Goal: Transaction & Acquisition: Book appointment/travel/reservation

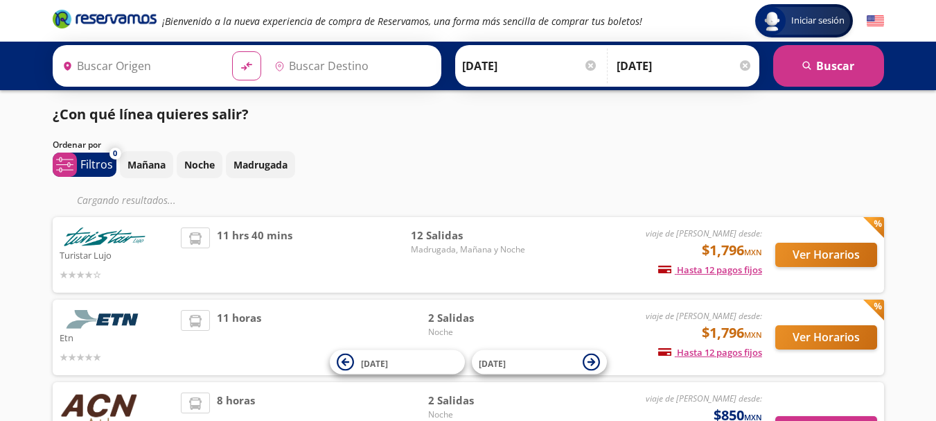
type input "[GEOGRAPHIC_DATA], [GEOGRAPHIC_DATA]"
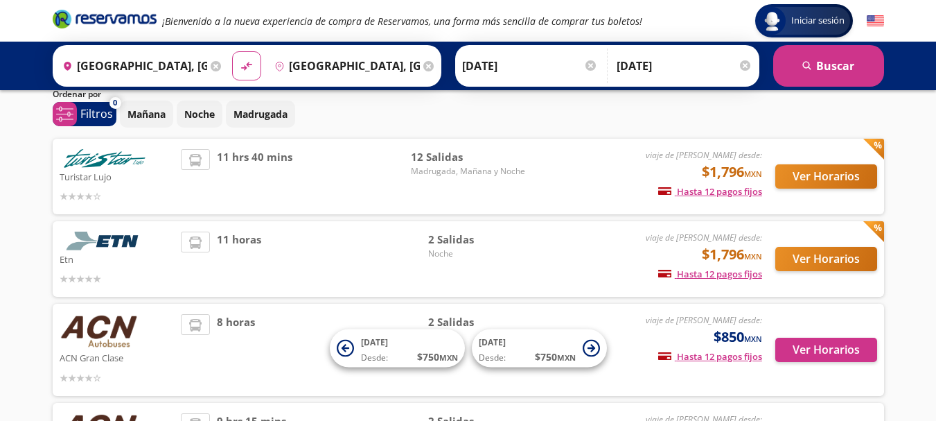
scroll to position [45, 0]
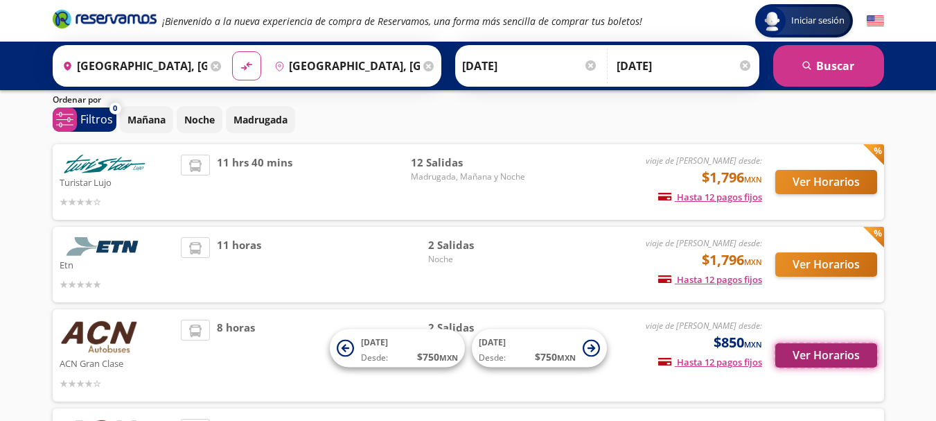
click at [788, 350] on button "Ver Horarios" at bounding box center [826, 355] width 102 height 24
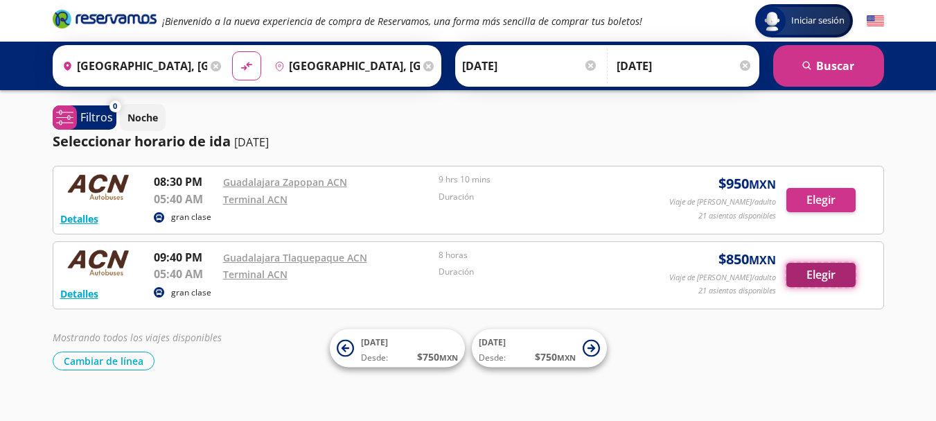
click at [806, 272] on button "Elegir" at bounding box center [820, 275] width 69 height 24
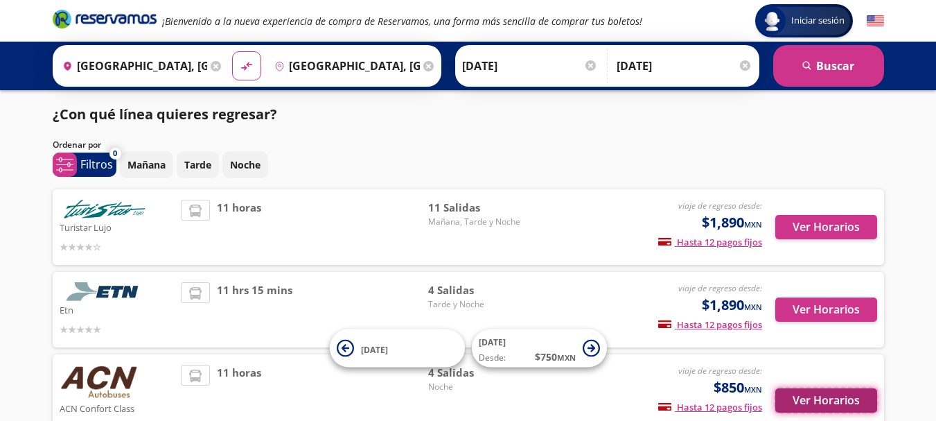
click at [840, 405] on button "Ver Horarios" at bounding box center [826, 400] width 102 height 24
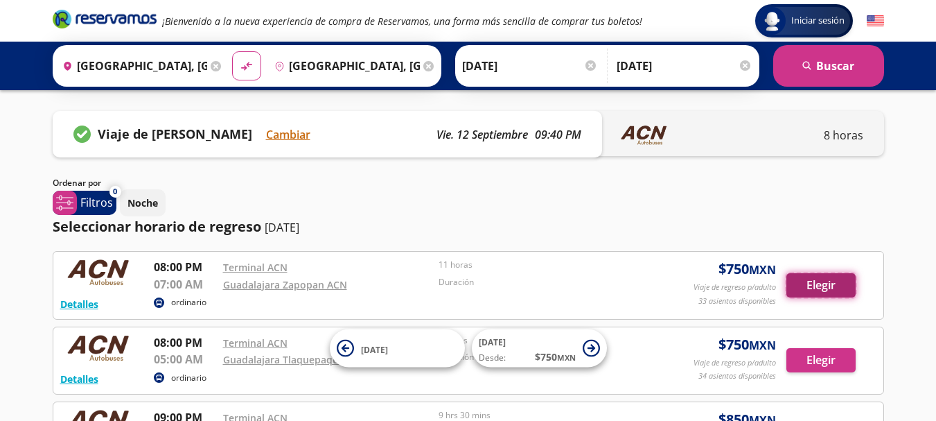
click at [819, 284] on button "Elegir" at bounding box center [820, 285] width 69 height 24
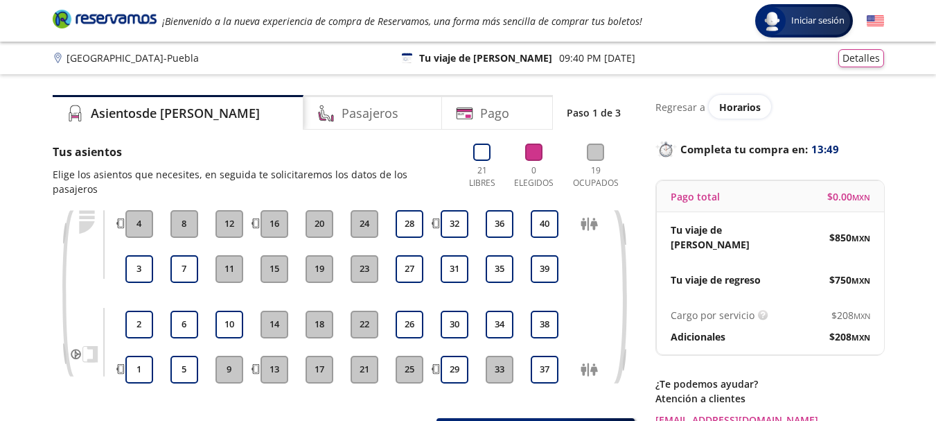
click at [368, 258] on button "23" at bounding box center [365, 269] width 28 height 28
click at [367, 255] on button "23" at bounding box center [365, 269] width 28 height 28
click at [406, 255] on button "27" at bounding box center [410, 269] width 28 height 28
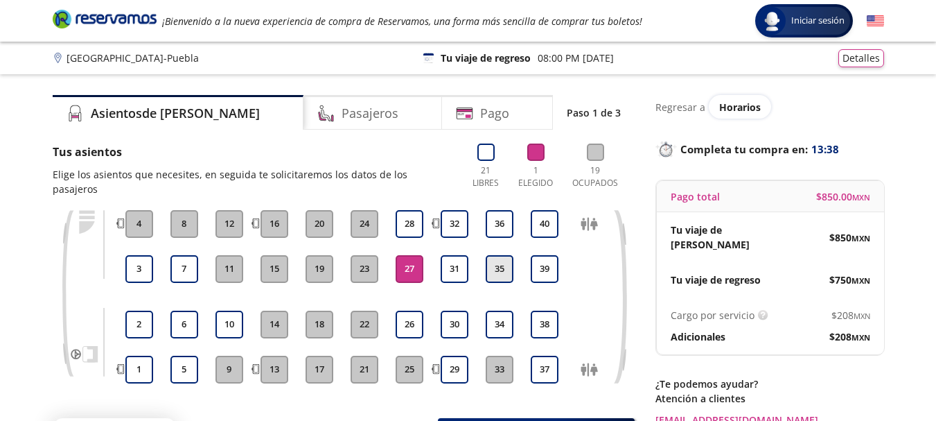
scroll to position [122, 0]
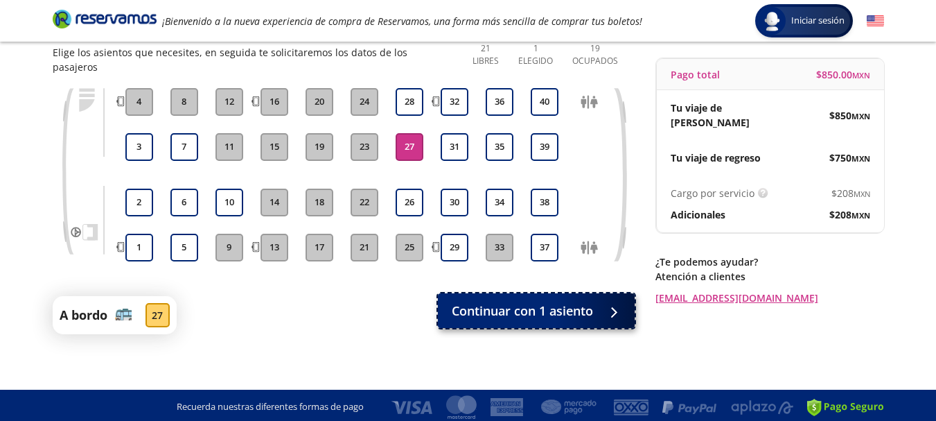
click at [515, 301] on span "Continuar con 1 asiento" at bounding box center [522, 310] width 141 height 19
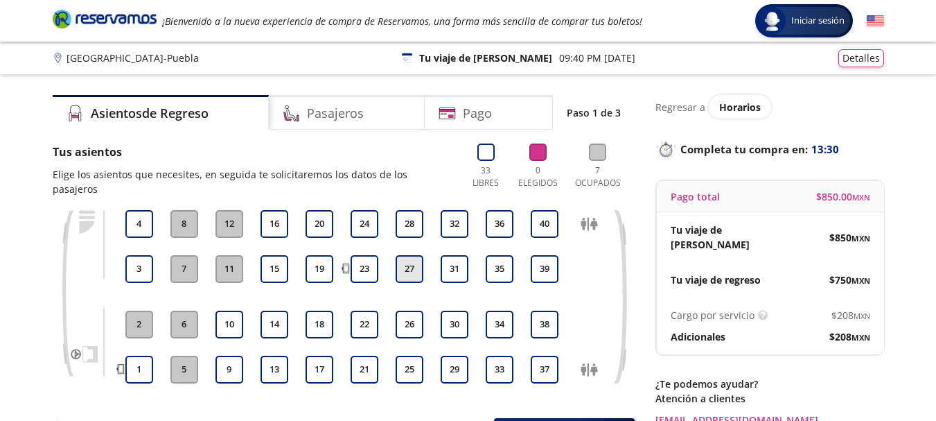
click at [416, 255] on button "27" at bounding box center [410, 269] width 28 height 28
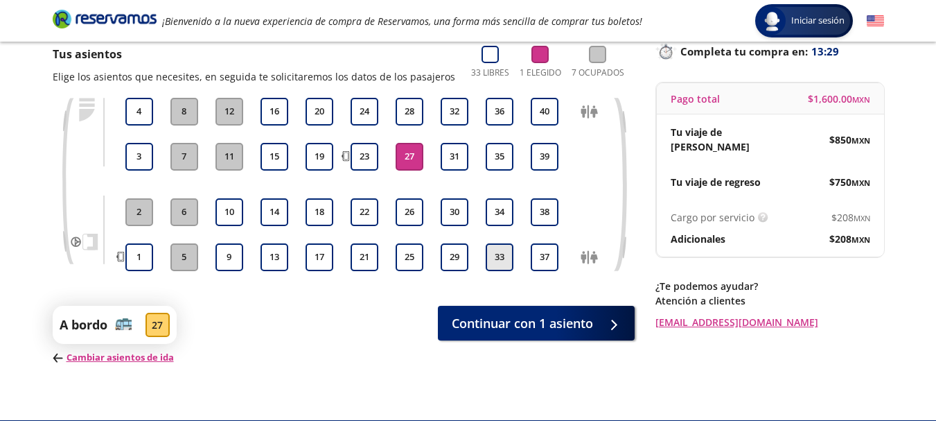
scroll to position [132, 0]
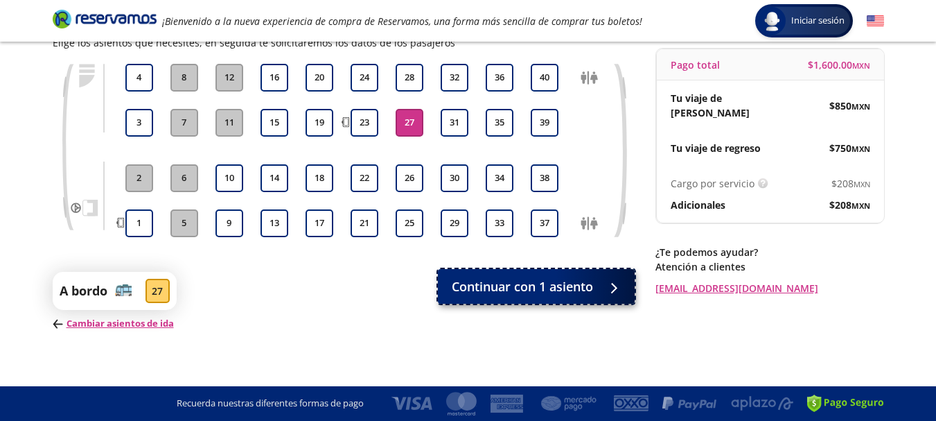
click at [508, 290] on span "Continuar con 1 asiento" at bounding box center [522, 286] width 141 height 19
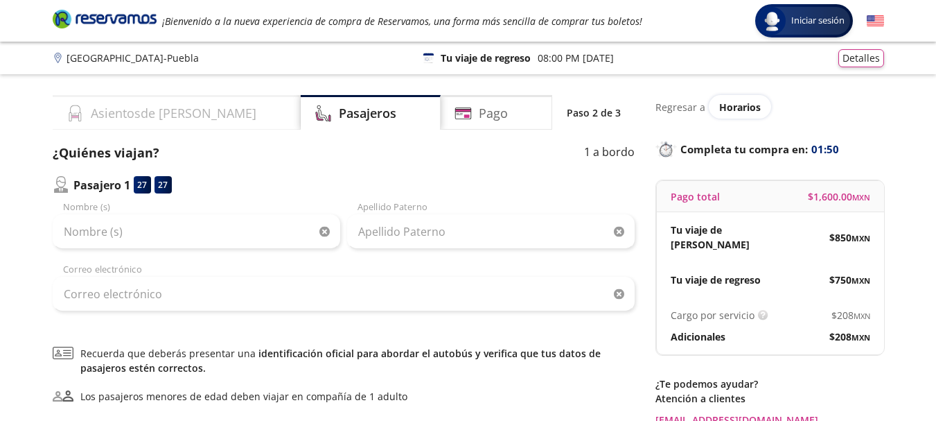
click at [188, 118] on div "Asientos de Ida" at bounding box center [177, 112] width 248 height 35
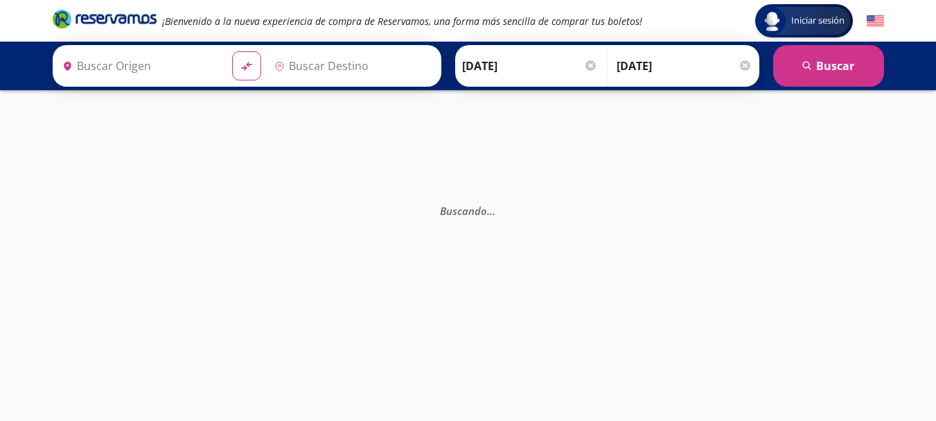
type input "[GEOGRAPHIC_DATA], [GEOGRAPHIC_DATA]"
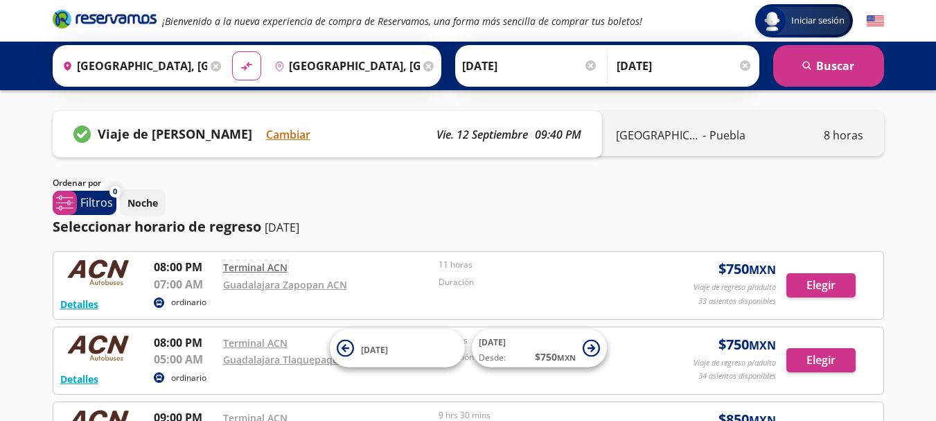
click at [270, 267] on link "Terminal ACN" at bounding box center [255, 266] width 64 height 13
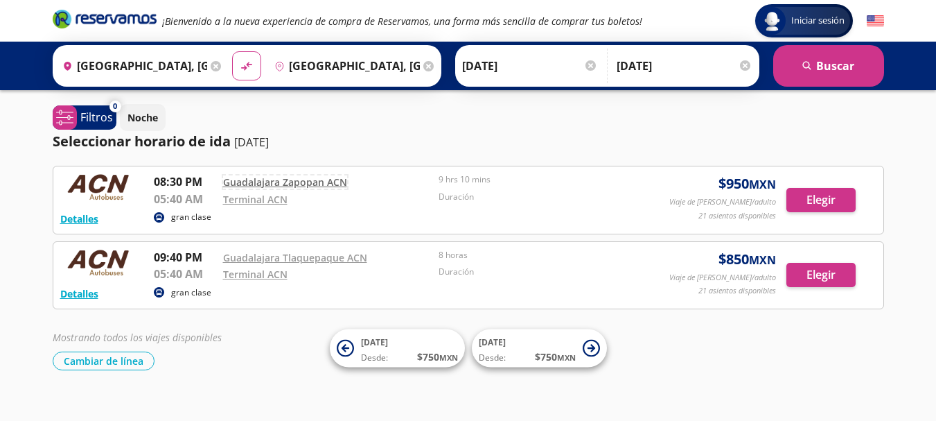
click at [262, 183] on link "Guadalajara Zapopan ACN" at bounding box center [285, 181] width 124 height 13
click at [326, 257] on link "Guadalajara Tlaquepaque ACN" at bounding box center [295, 257] width 144 height 13
click at [77, 218] on button "Detalles" at bounding box center [79, 218] width 38 height 15
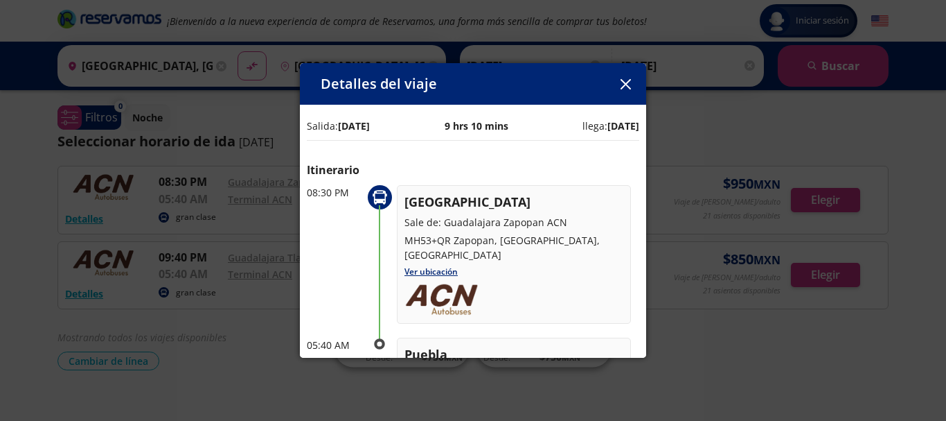
click at [627, 79] on icon "button" at bounding box center [626, 84] width 10 height 10
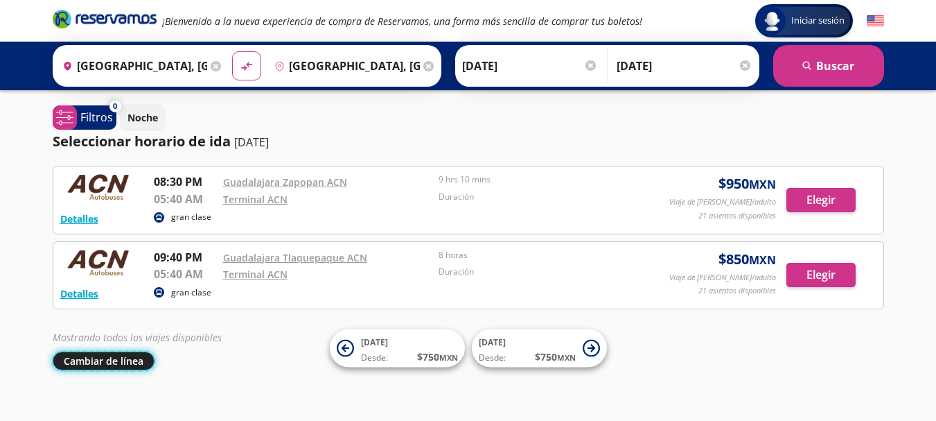
click at [109, 352] on button "Cambiar de línea" at bounding box center [104, 360] width 102 height 19
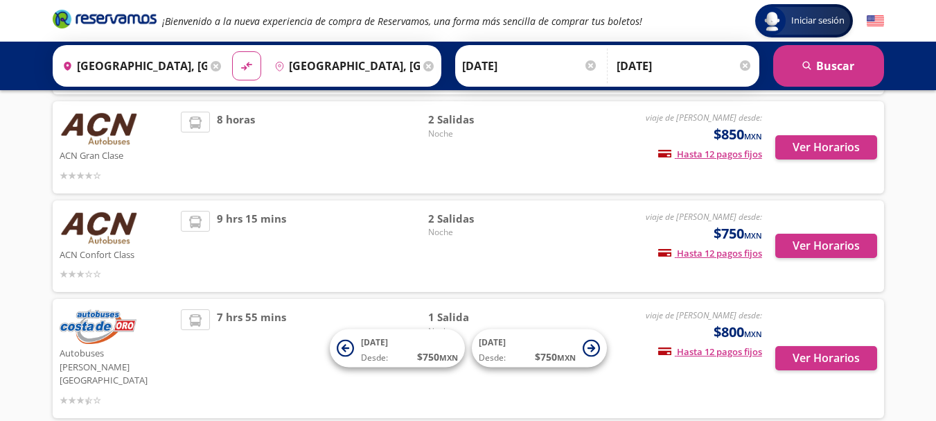
scroll to position [254, 0]
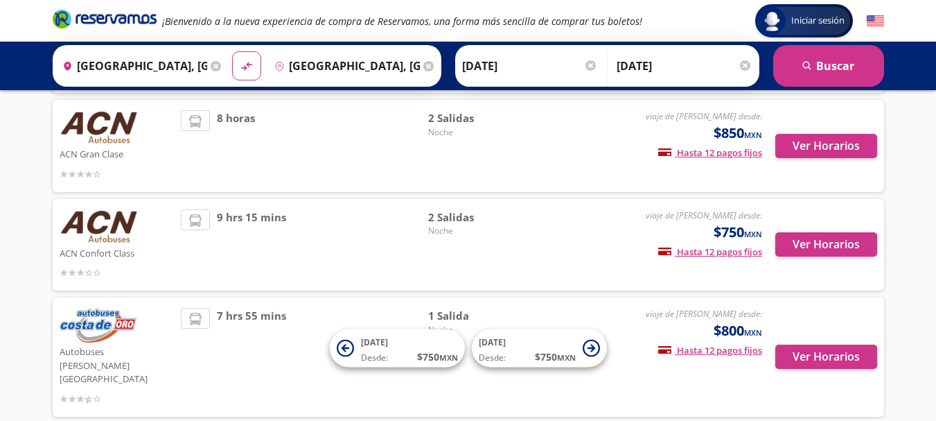
click at [251, 333] on span "7 hrs 55 mins" at bounding box center [251, 357] width 69 height 98
click at [111, 320] on img at bounding box center [98, 325] width 77 height 35
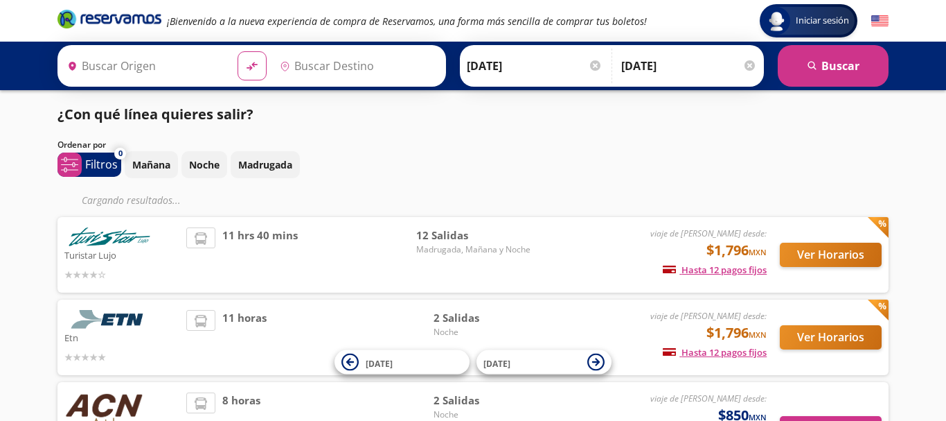
type input "[GEOGRAPHIC_DATA], [GEOGRAPHIC_DATA]"
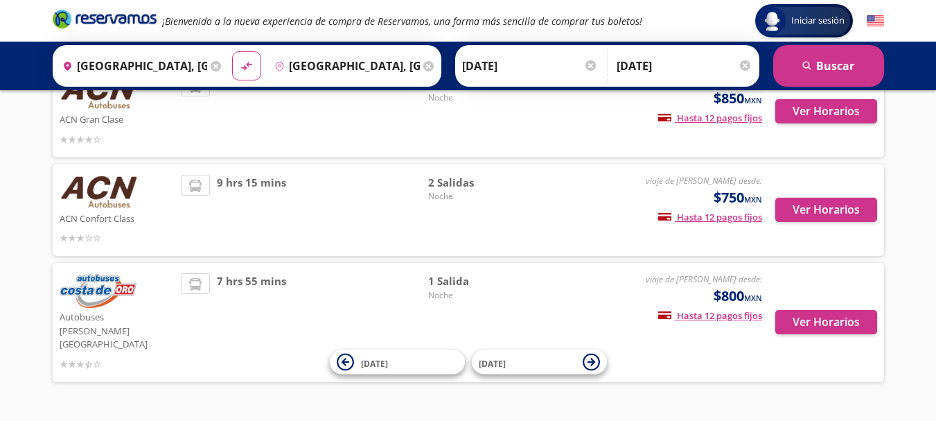
scroll to position [327, 0]
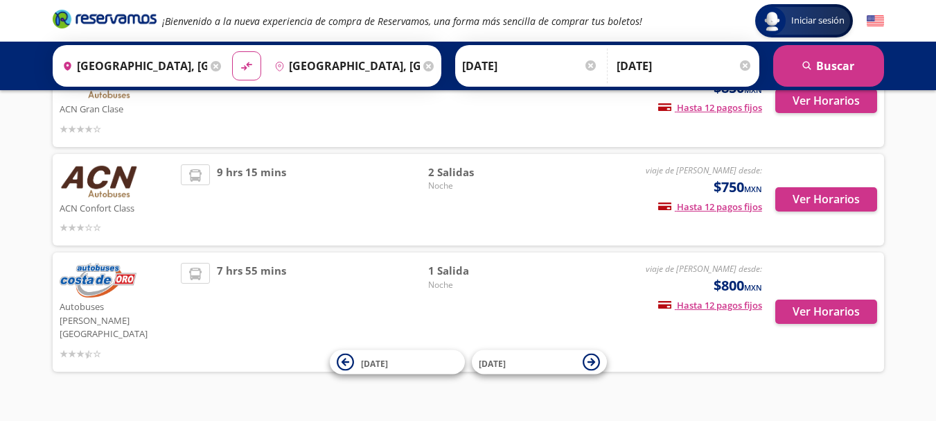
drag, startPoint x: 111, startPoint y: 274, endPoint x: 206, endPoint y: 273, distance: 95.6
click at [112, 273] on img at bounding box center [98, 280] width 77 height 35
click at [824, 299] on button "Ver Horarios" at bounding box center [826, 311] width 102 height 24
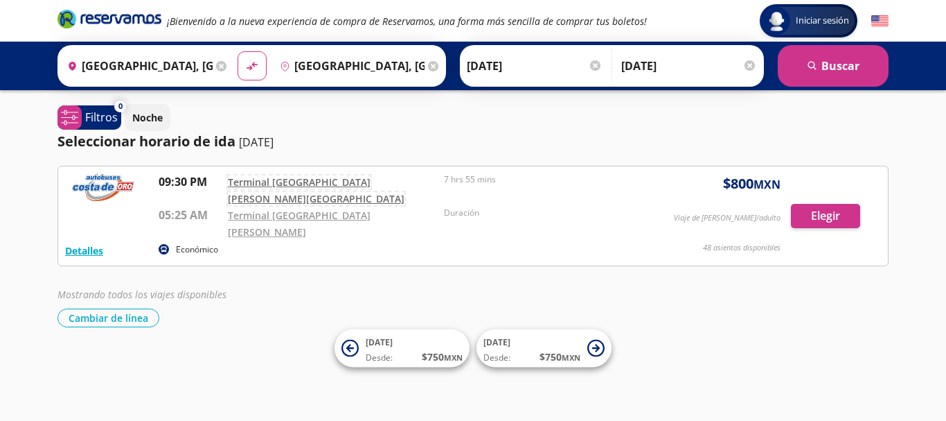
click at [317, 184] on link "Terminal [GEOGRAPHIC_DATA] [PERSON_NAME][GEOGRAPHIC_DATA]" at bounding box center [316, 190] width 177 height 30
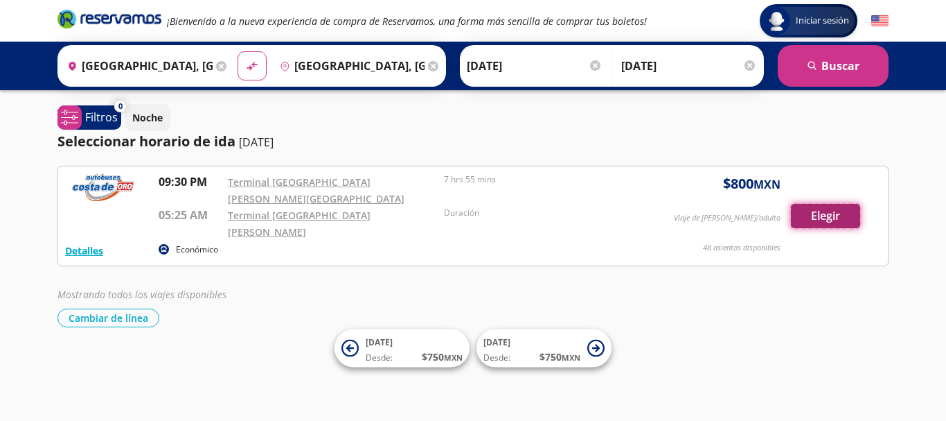
click at [822, 206] on button "Elegir" at bounding box center [825, 216] width 69 height 24
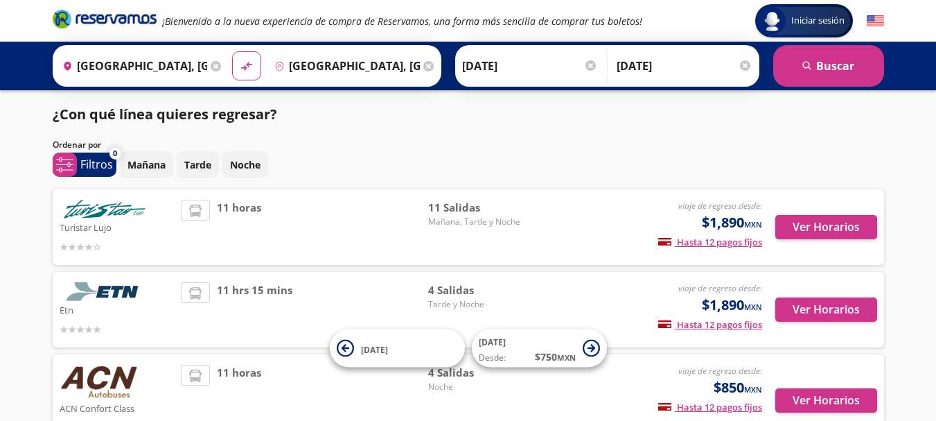
scroll to position [235, 0]
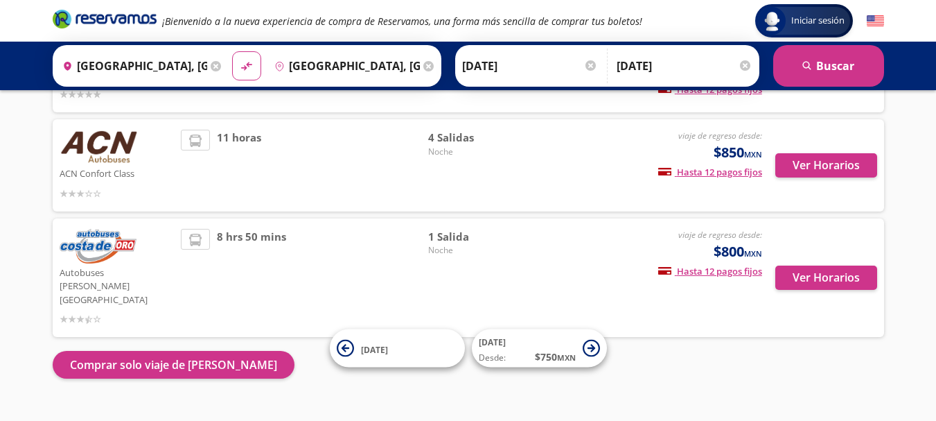
click at [617, 227] on div "Autobuses [PERSON_NAME] de Oro viaje de regreso desde: $800 MXN Hasta 12 pagos …" at bounding box center [468, 277] width 831 height 119
click at [497, 231] on span "1 Salida" at bounding box center [476, 237] width 97 height 16
drag, startPoint x: 135, startPoint y: 251, endPoint x: 188, endPoint y: 247, distance: 53.5
click at [137, 251] on div "Autobuses [PERSON_NAME][GEOGRAPHIC_DATA]" at bounding box center [117, 278] width 115 height 98
click at [811, 265] on button "Ver Horarios" at bounding box center [826, 277] width 102 height 24
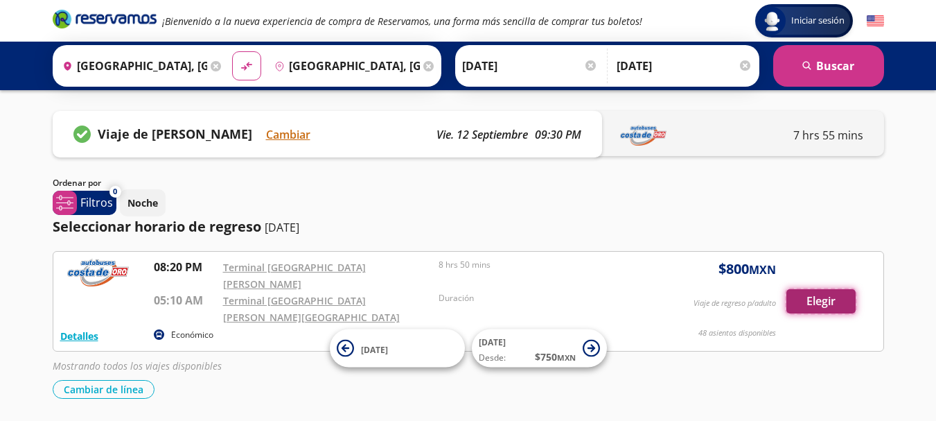
click at [805, 289] on button "Elegir" at bounding box center [820, 301] width 69 height 24
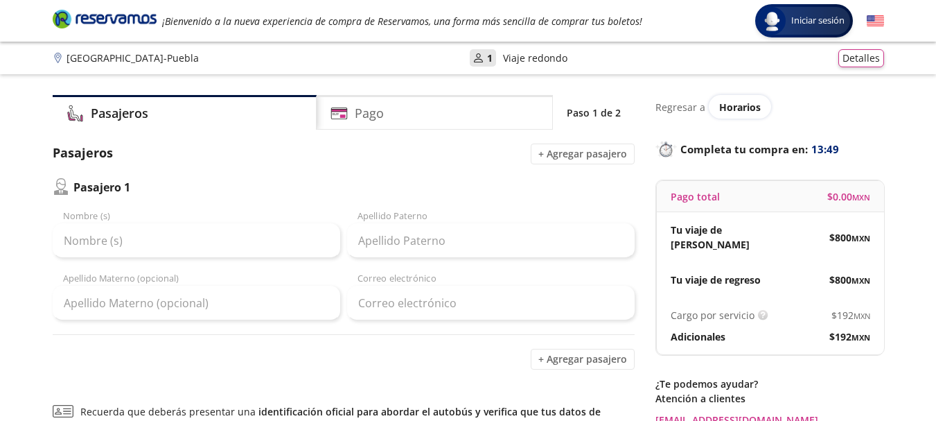
click at [790, 186] on div "Pago total $ 0.00 MXN" at bounding box center [770, 196] width 227 height 31
click at [800, 202] on div "Pago total $ 0.00 MXN" at bounding box center [770, 196] width 227 height 31
click at [858, 58] on button "Detalles" at bounding box center [861, 56] width 46 height 18
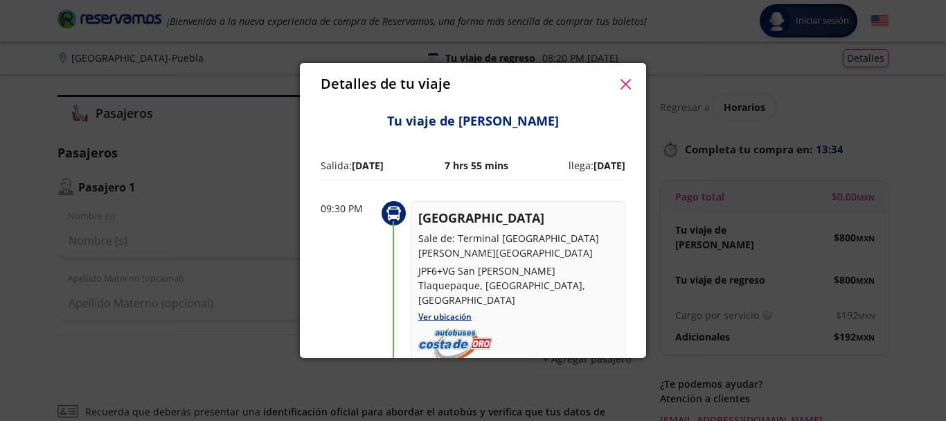
click at [624, 85] on icon "button" at bounding box center [625, 84] width 10 height 10
